Goal: Task Accomplishment & Management: Manage account settings

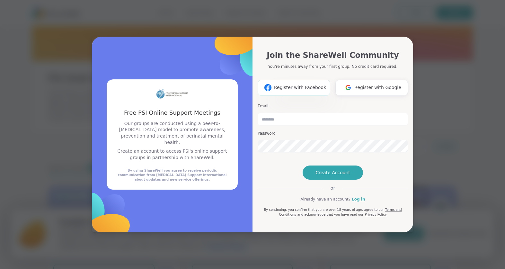
click at [300, 84] on span "Register with Facebook" at bounding box center [300, 87] width 52 height 7
click at [290, 113] on input "email" at bounding box center [333, 119] width 150 height 13
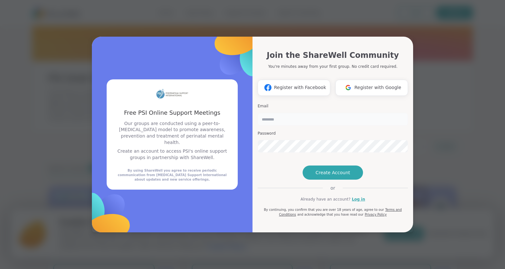
type input "**********"
click at [356, 202] on link "Log in" at bounding box center [358, 199] width 13 height 6
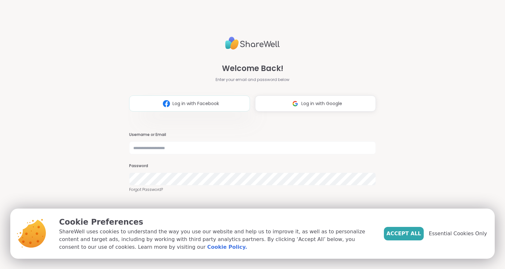
click at [206, 105] on span "Log in with Facebook" at bounding box center [196, 103] width 47 height 7
click at [409, 229] on button "Accept All" at bounding box center [404, 233] width 40 height 13
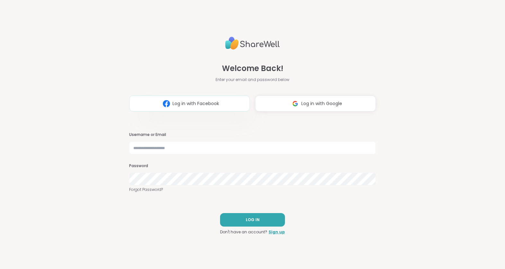
click at [208, 100] on button "Log in with Facebook" at bounding box center [189, 103] width 121 height 16
